Goal: Task Accomplishment & Management: Manage account settings

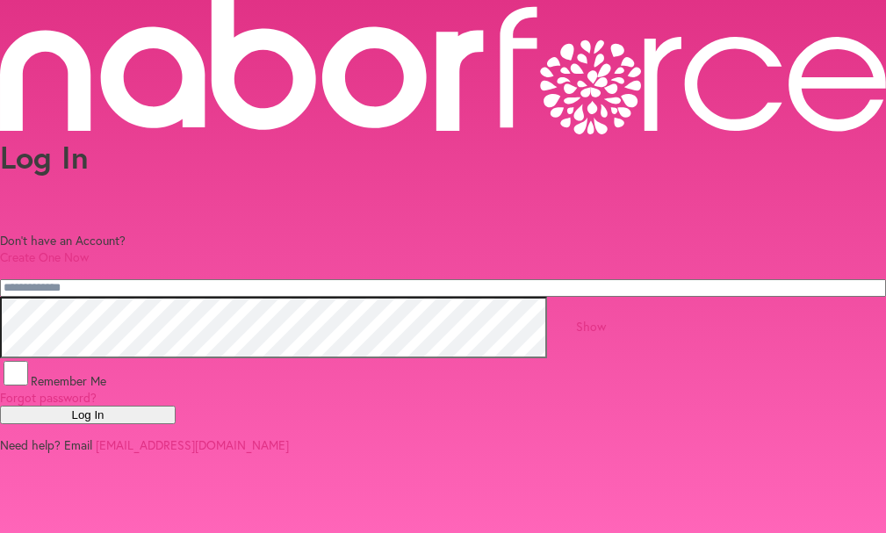
scroll to position [39, 0]
click at [176, 424] on button "Log In" at bounding box center [88, 414] width 176 height 18
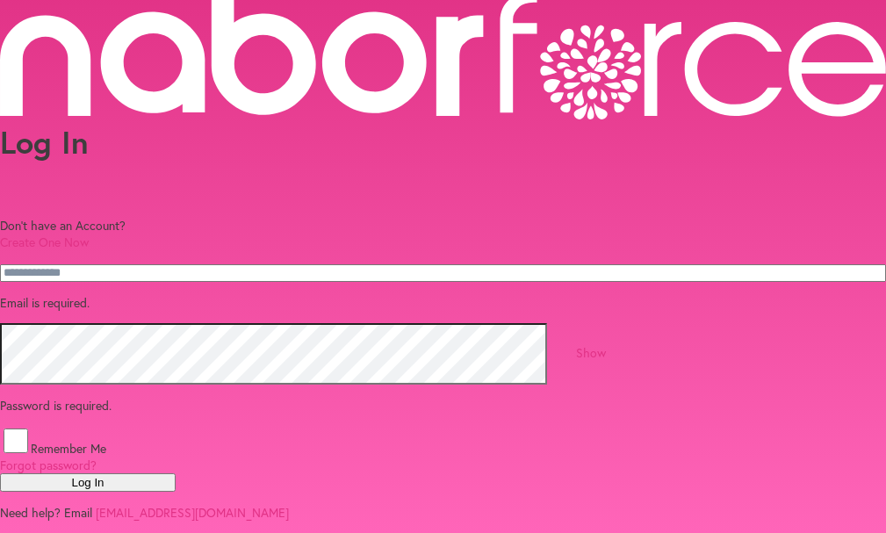
click at [154, 294] on p "Email is required." at bounding box center [443, 302] width 886 height 17
click at [140, 294] on p "Email is required." at bounding box center [443, 302] width 886 height 17
click at [235, 294] on p "Email is required." at bounding box center [443, 302] width 886 height 17
click at [137, 294] on p "Email is required." at bounding box center [443, 302] width 886 height 17
click at [140, 294] on p "Email is required." at bounding box center [443, 302] width 886 height 17
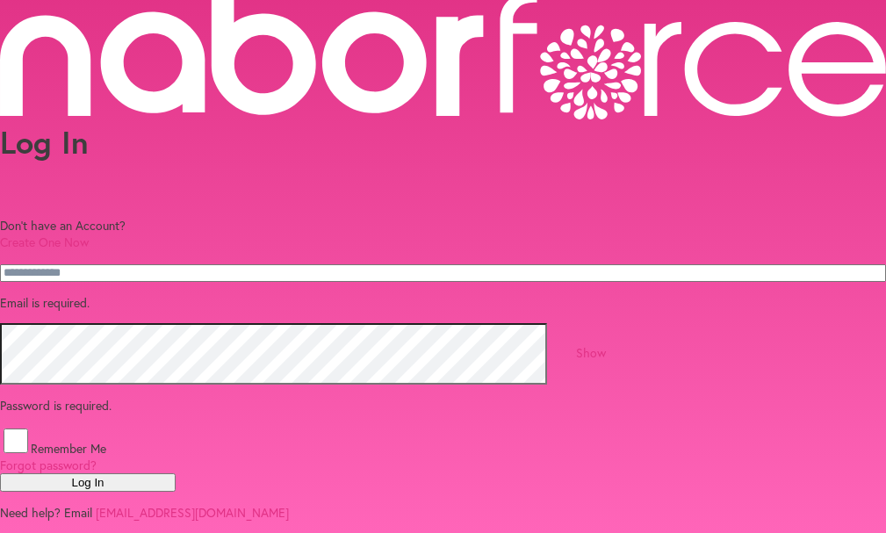
click at [147, 294] on p "Email is required." at bounding box center [443, 302] width 886 height 17
click at [373, 294] on p "Email is required." at bounding box center [443, 302] width 886 height 17
click at [328, 294] on p "Email is required." at bounding box center [443, 302] width 886 height 17
click at [200, 294] on p "Email is required." at bounding box center [443, 302] width 886 height 17
drag, startPoint x: 175, startPoint y: 282, endPoint x: 166, endPoint y: 284, distance: 9.2
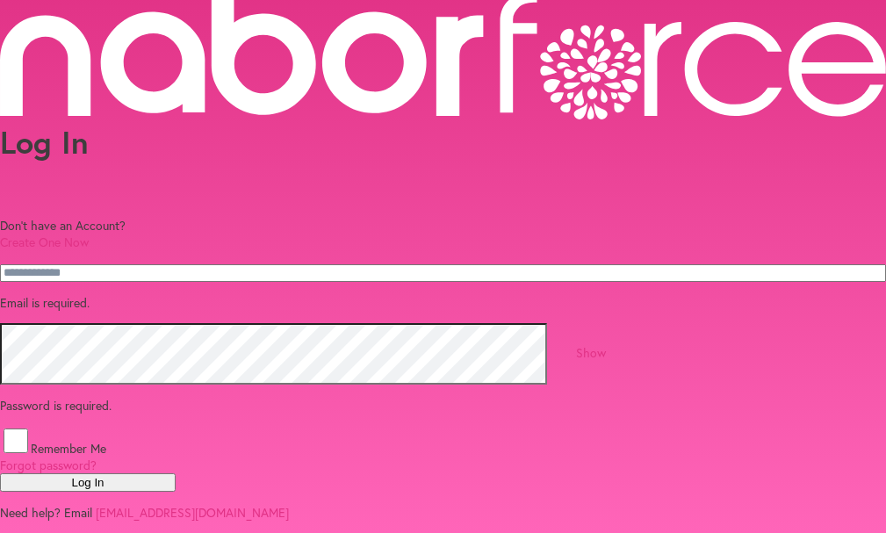
click at [175, 294] on p "Email is required." at bounding box center [443, 302] width 886 height 17
click at [154, 294] on p "Email is required." at bounding box center [443, 302] width 886 height 17
click at [287, 294] on p "Email is required." at bounding box center [443, 302] width 886 height 17
click at [220, 264] on input "email" at bounding box center [443, 273] width 886 height 18
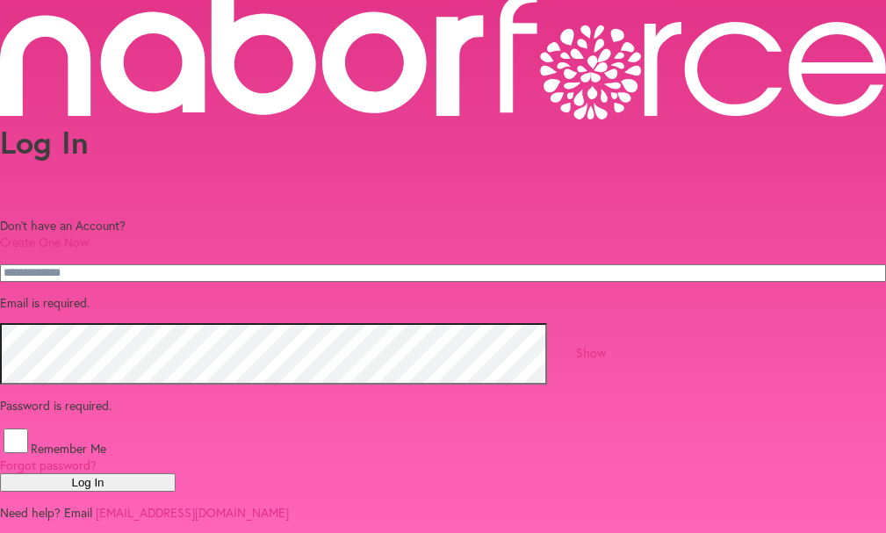
scroll to position [169, 0]
click at [176, 473] on button "Log In" at bounding box center [88, 482] width 176 height 18
click at [188, 294] on p "Email is required." at bounding box center [443, 302] width 886 height 17
click at [272, 294] on p "Email is required." at bounding box center [443, 302] width 886 height 17
click at [269, 294] on p "Email is required." at bounding box center [443, 302] width 886 height 17
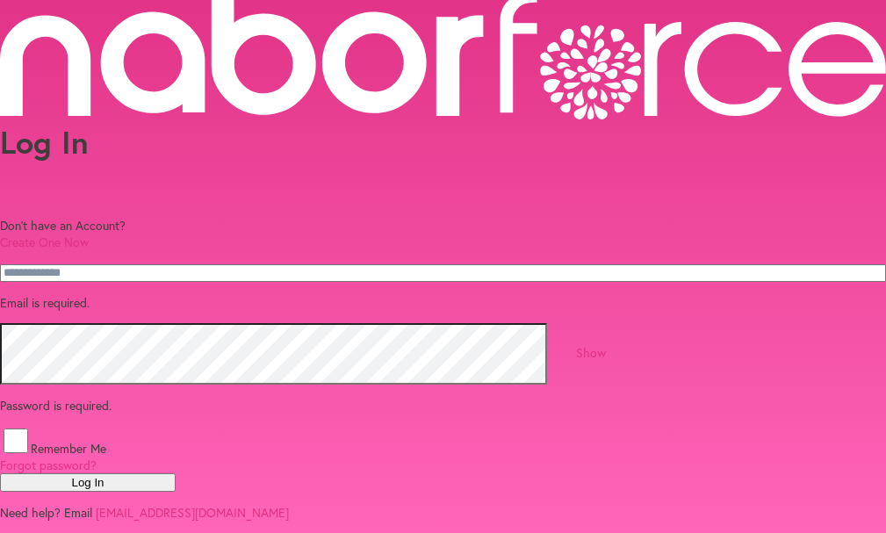
click at [261, 294] on p "Email is required." at bounding box center [443, 302] width 886 height 17
click at [219, 294] on p "Email is required." at bounding box center [443, 302] width 886 height 17
click at [216, 294] on p "Email is required." at bounding box center [443, 302] width 886 height 17
click at [220, 294] on p "Email is required." at bounding box center [443, 302] width 886 height 17
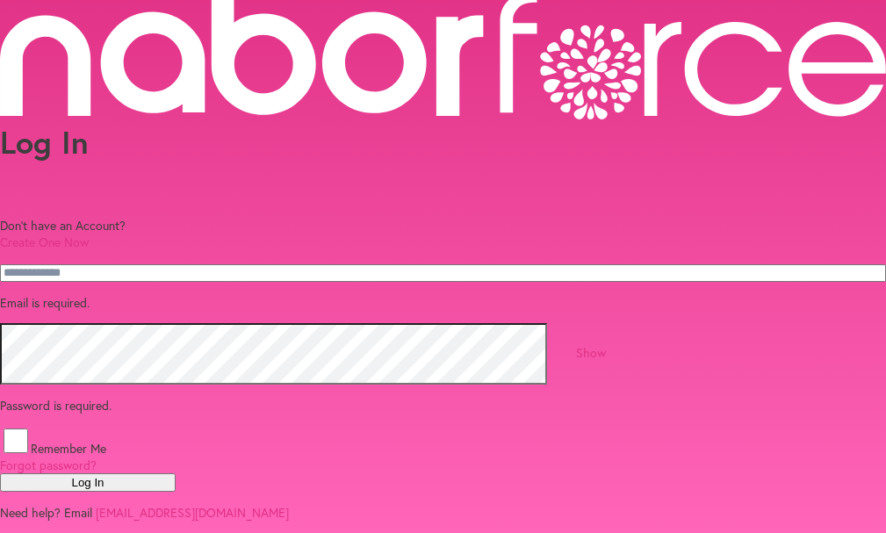
click at [223, 294] on p "Email is required." at bounding box center [443, 302] width 886 height 17
drag, startPoint x: 256, startPoint y: 156, endPoint x: 116, endPoint y: 154, distance: 140.4
click at [116, 154] on div "Log In Don't have an Account? Create One Now Email is required. Show Password i…" at bounding box center [443, 322] width 886 height 398
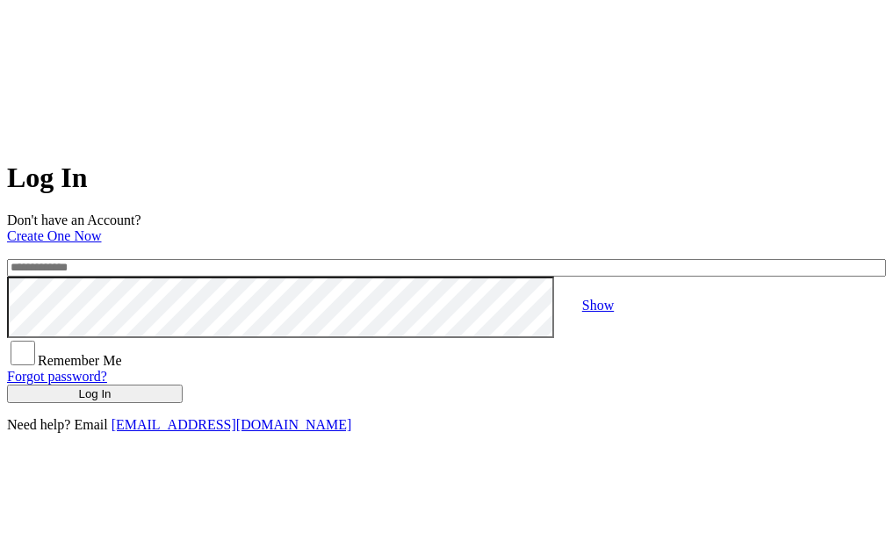
click at [124, 263] on input "email" at bounding box center [446, 268] width 879 height 18
type input "**********"
click at [613, 312] on link "Show" at bounding box center [598, 305] width 32 height 15
click at [183, 403] on button "Log In" at bounding box center [95, 393] width 176 height 18
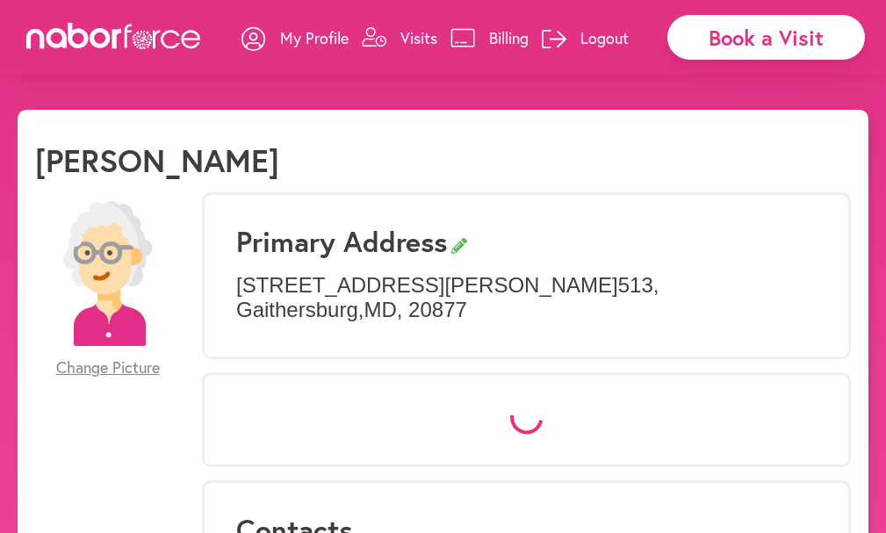
select select "*"
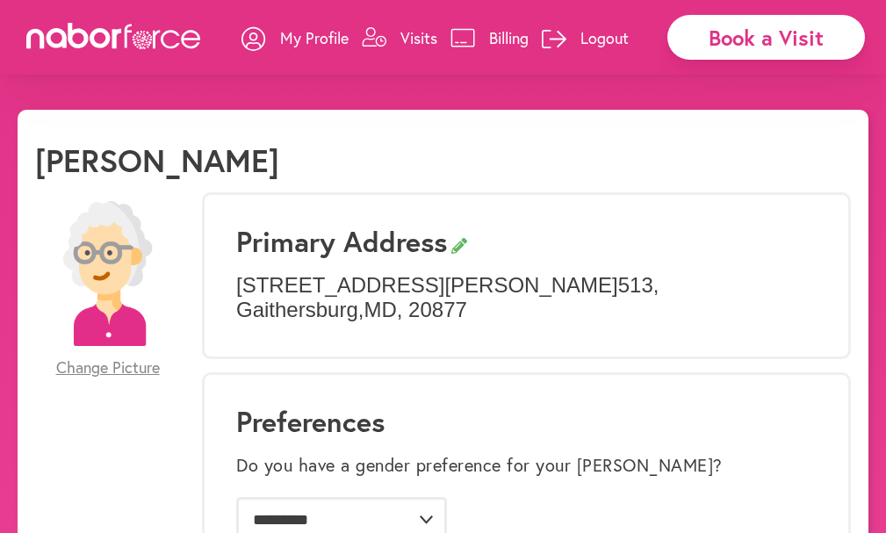
click at [417, 37] on p "Visits" at bounding box center [418, 37] width 37 height 21
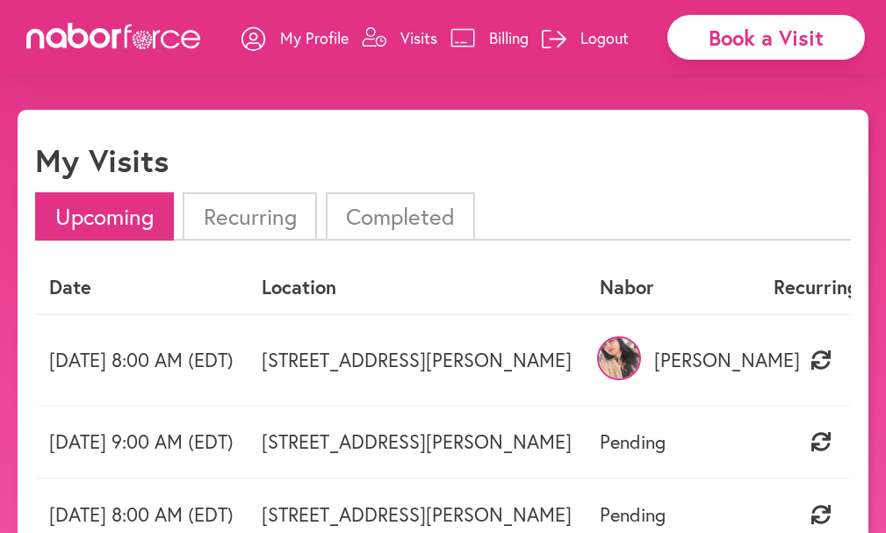
click at [314, 35] on p "My Profile" at bounding box center [314, 37] width 68 height 21
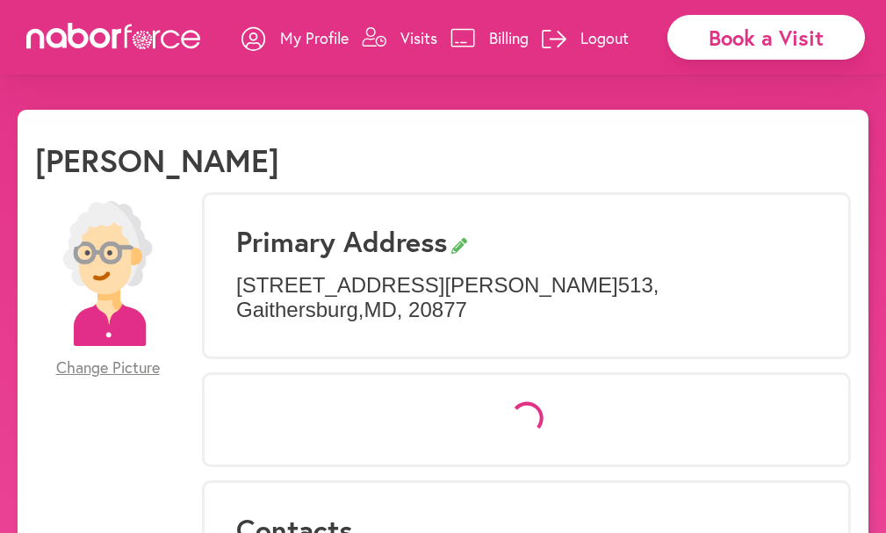
select select "*"
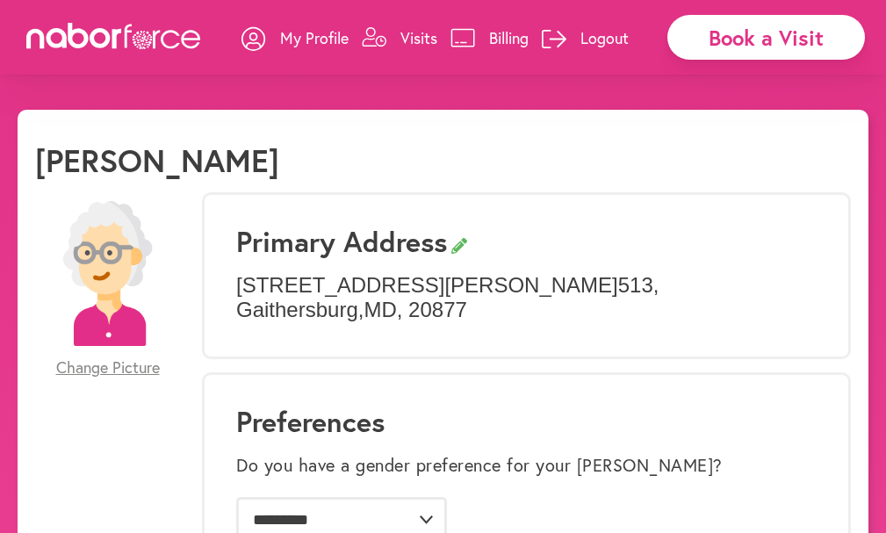
click at [247, 33] on icon at bounding box center [253, 38] width 25 height 25
click at [408, 32] on p "Visits" at bounding box center [418, 37] width 37 height 21
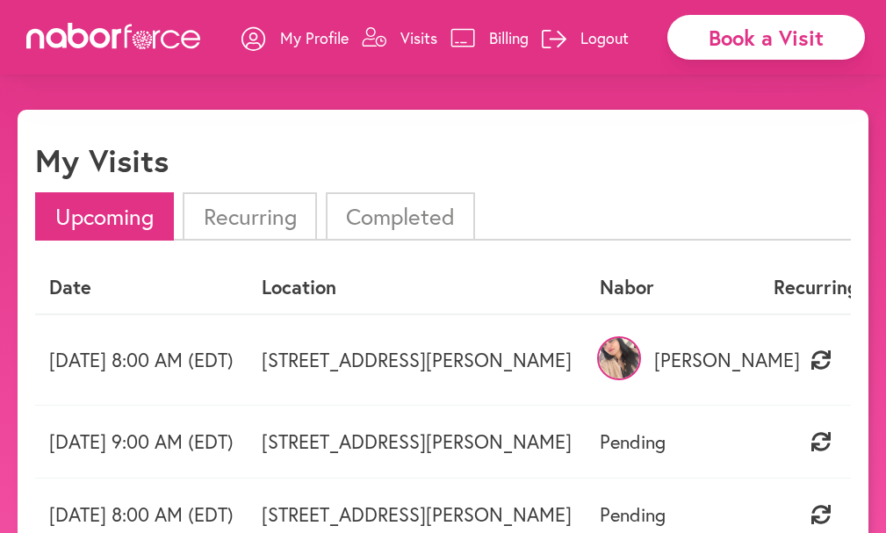
click at [444, 211] on li "Completed" at bounding box center [400, 216] width 149 height 48
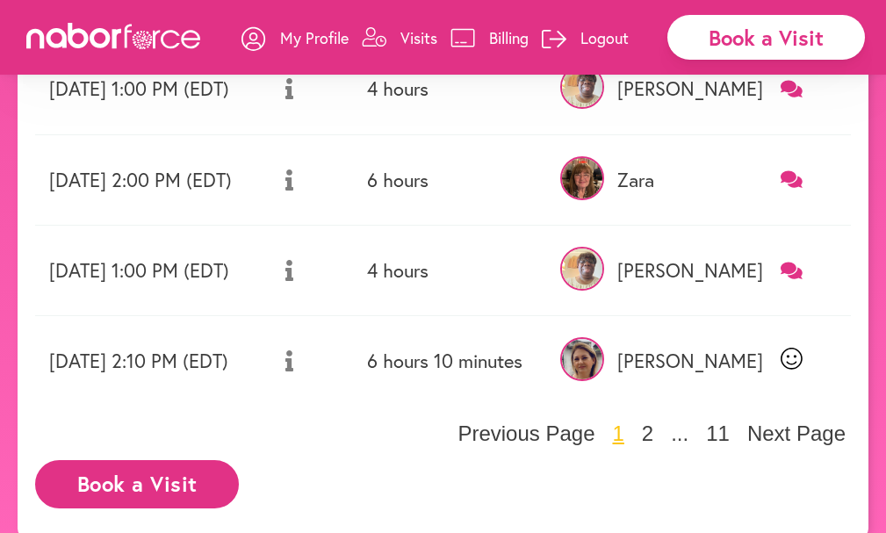
scroll to position [837, 0]
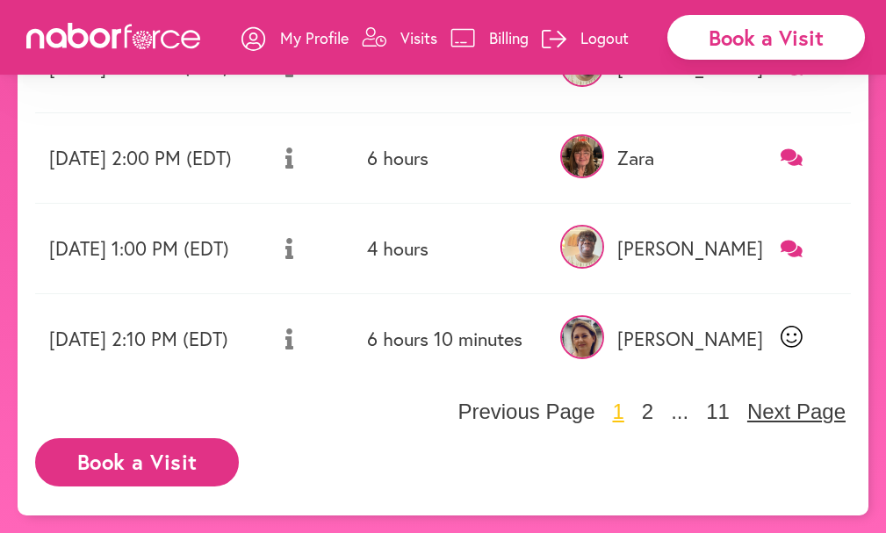
click at [768, 405] on button "Next Page" at bounding box center [796, 411] width 109 height 26
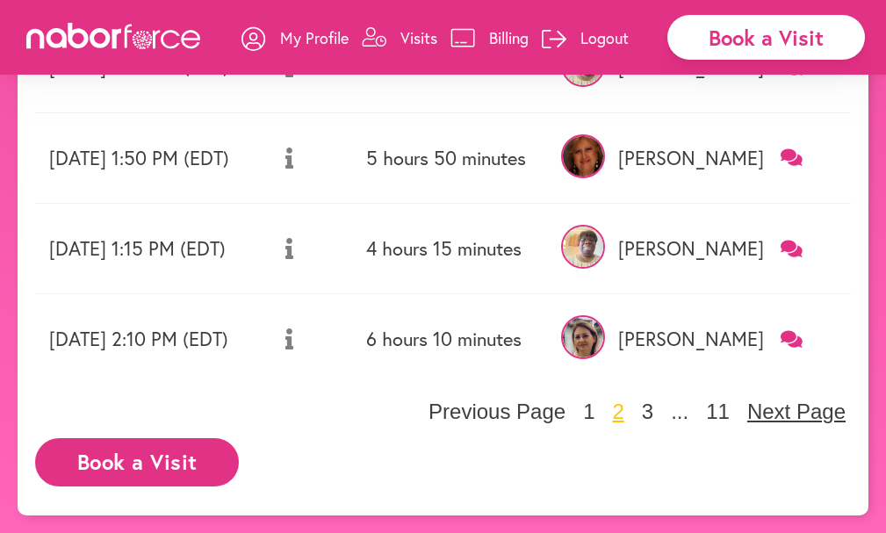
click at [797, 412] on button "Next Page" at bounding box center [796, 411] width 109 height 26
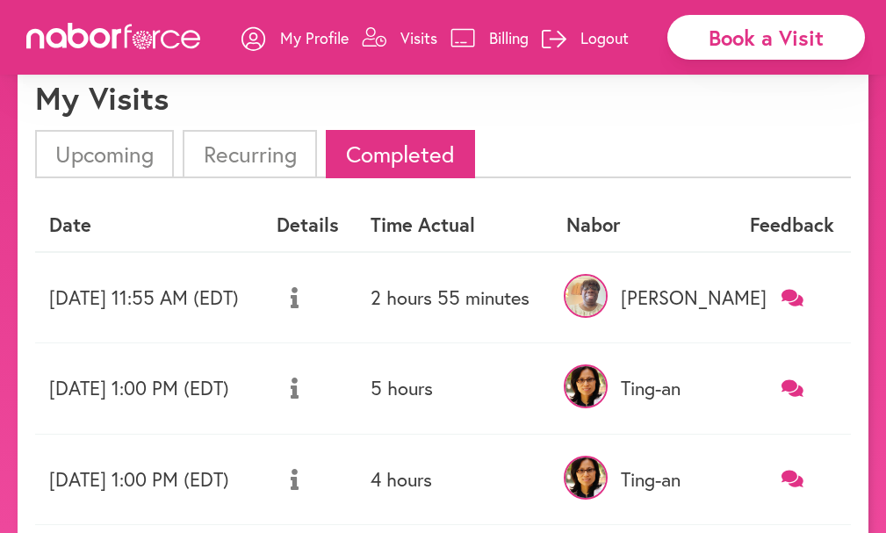
scroll to position [0, 0]
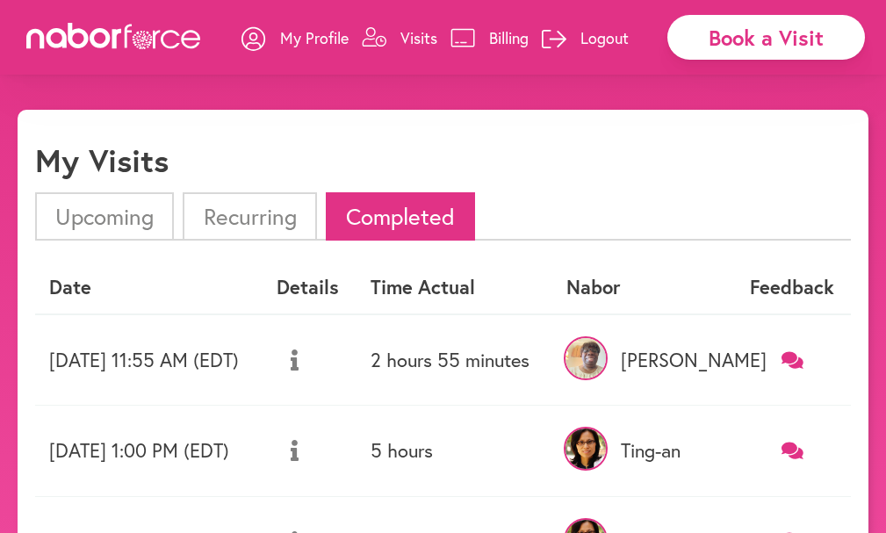
click at [109, 218] on li "Upcoming" at bounding box center [104, 216] width 139 height 48
